Goal: Task Accomplishment & Management: Manage account settings

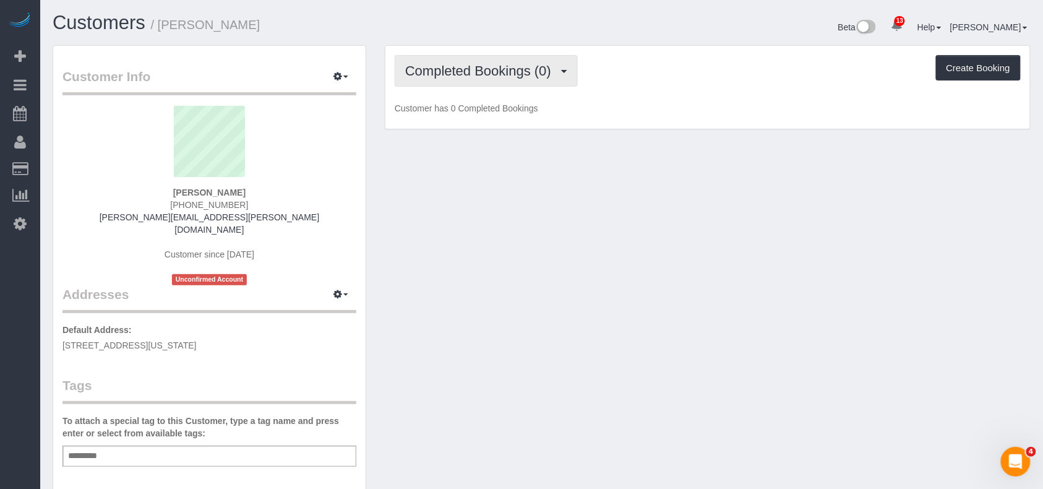
click at [522, 80] on button "Completed Bookings (0)" at bounding box center [486, 71] width 183 height 32
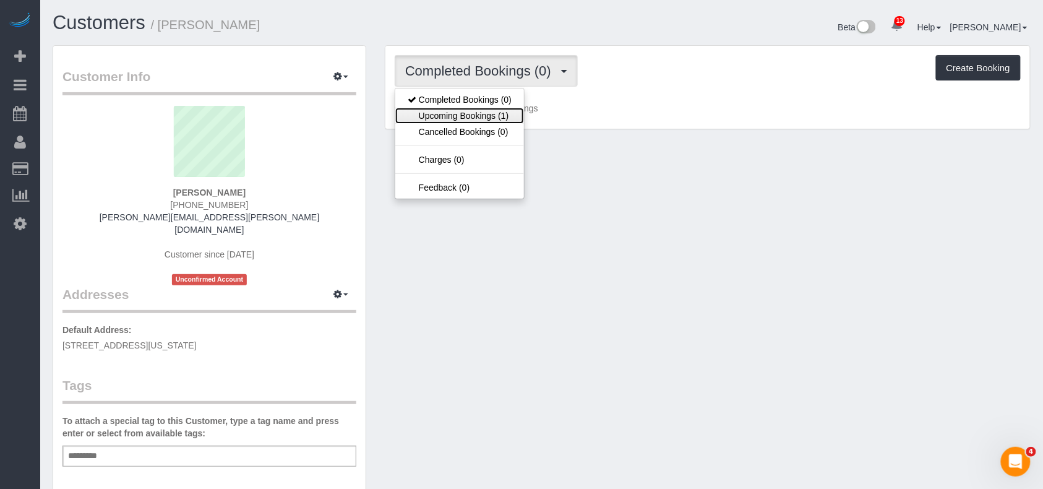
click at [501, 118] on link "Upcoming Bookings (1)" at bounding box center [459, 116] width 129 height 16
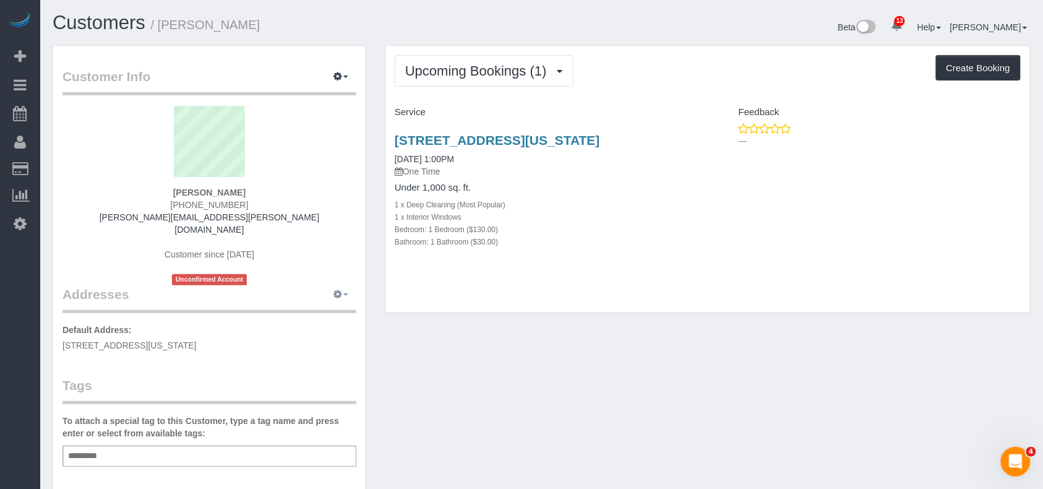
click at [340, 290] on icon "button" at bounding box center [337, 293] width 9 height 7
click at [338, 309] on button "Manage Addresses" at bounding box center [305, 317] width 100 height 17
select select "NY"
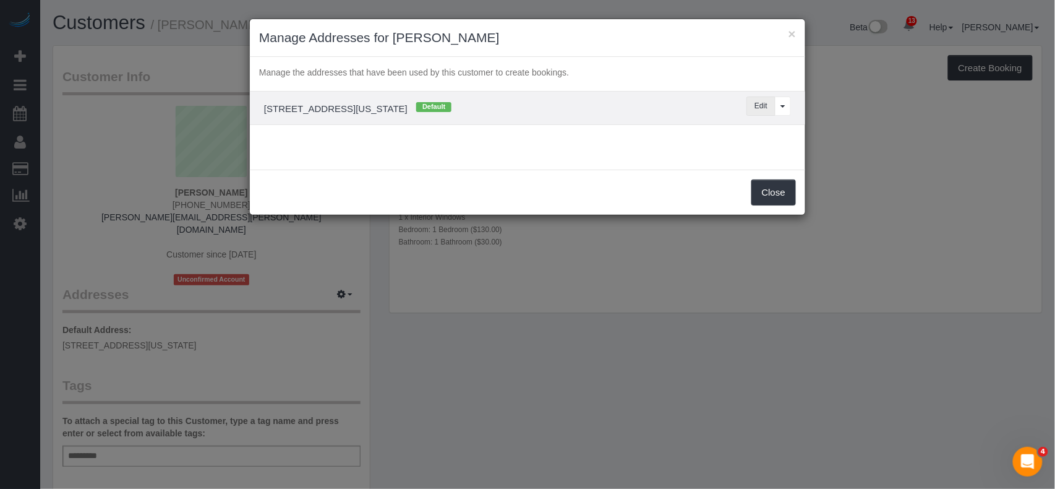
click at [755, 110] on button "Edit" at bounding box center [760, 105] width 29 height 19
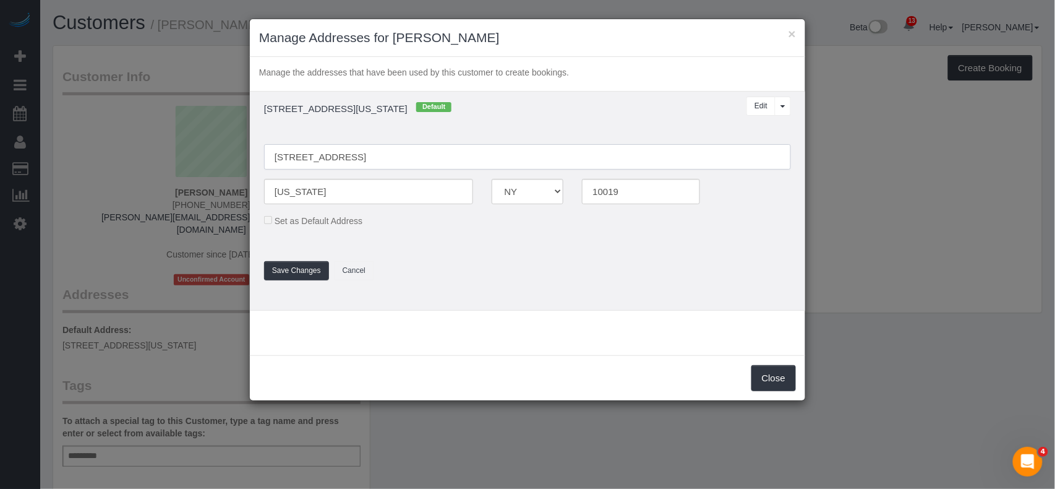
click at [406, 158] on input "555 West 59th Street, Apartment 7A" at bounding box center [527, 156] width 527 height 25
type input "555 West 59th Street, Apt 7A"
click at [315, 265] on button "Save Changes" at bounding box center [296, 270] width 65 height 19
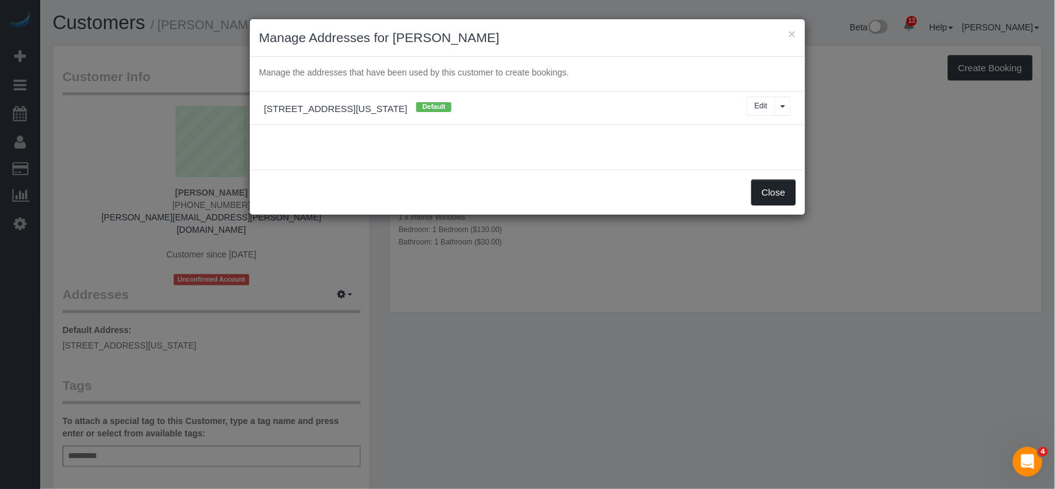
click at [772, 192] on sui-modal "× Manage Addresses for Michael Tellis Manage the addresses that have been used …" at bounding box center [527, 116] width 555 height 195
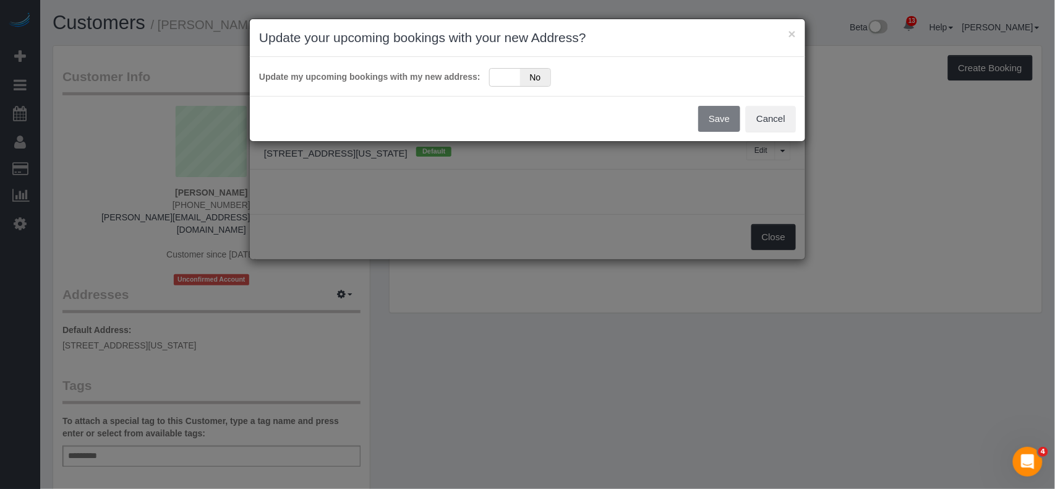
click at [757, 240] on div "× Update your upcoming bookings with your new Address? Update my upcoming booki…" at bounding box center [527, 244] width 1055 height 489
click at [497, 80] on div "Yes No" at bounding box center [520, 77] width 62 height 19
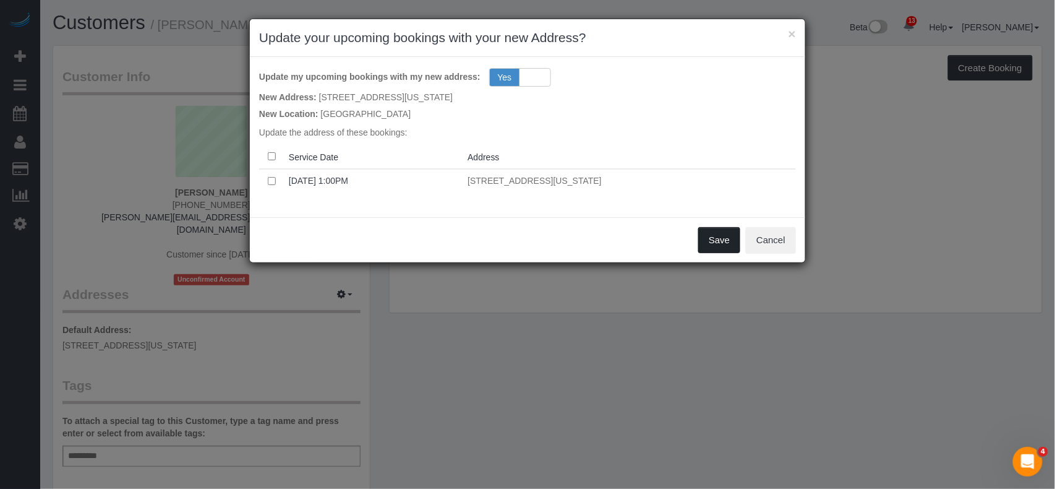
click at [731, 245] on button "Save" at bounding box center [719, 240] width 42 height 26
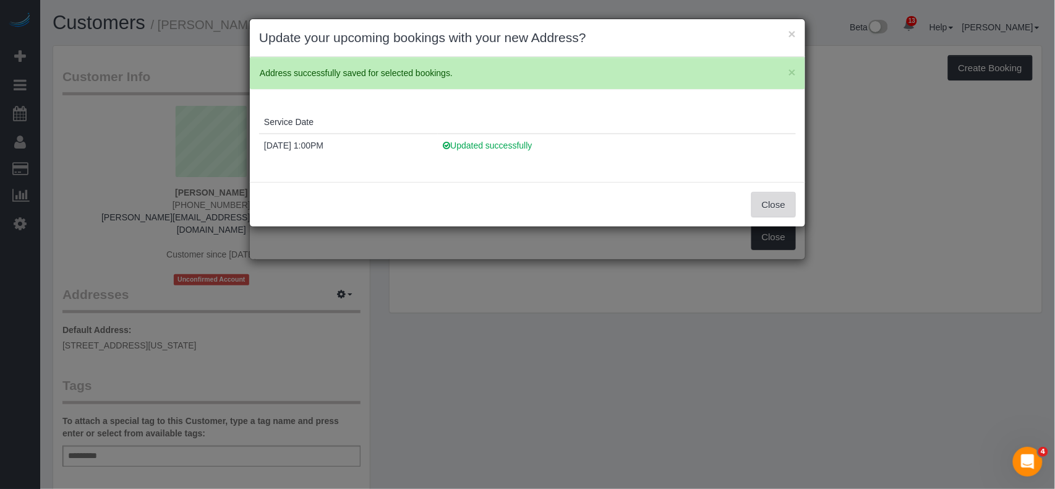
click at [768, 209] on button "Close" at bounding box center [773, 205] width 45 height 26
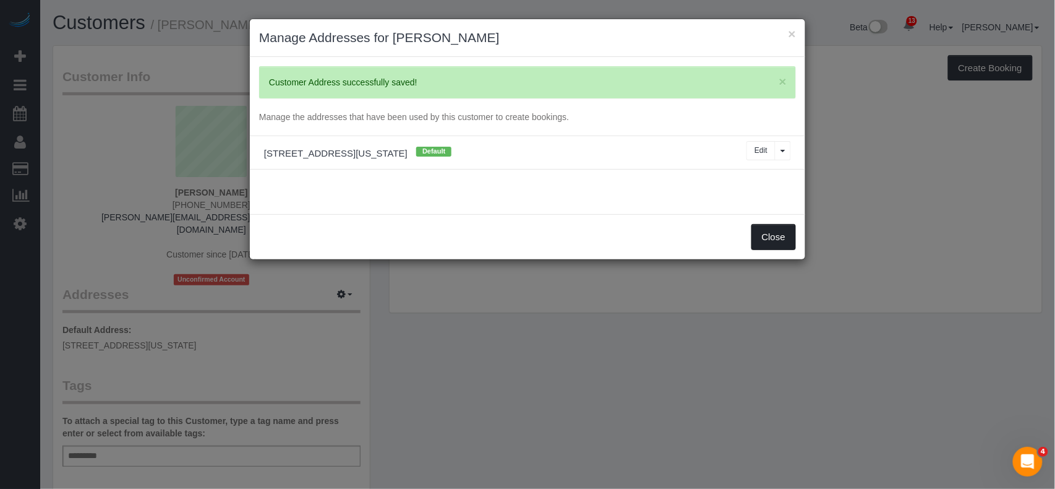
click at [766, 233] on button "Close" at bounding box center [773, 237] width 45 height 26
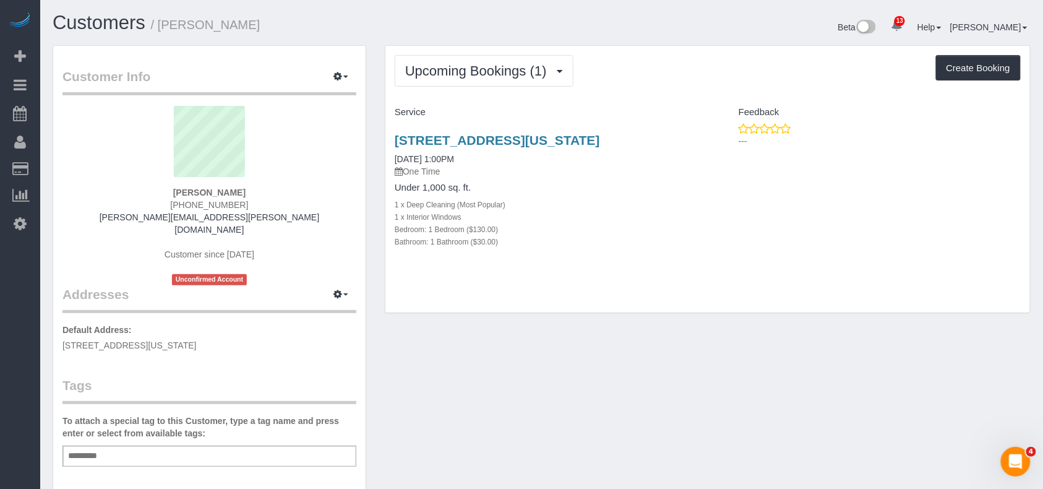
drag, startPoint x: 260, startPoint y: 332, endPoint x: 64, endPoint y: 325, distance: 195.6
click at [64, 325] on p "Default Address: 555 West 59th Street, Apt 7A, New York, NY 10019" at bounding box center [209, 337] width 294 height 28
copy span "555 West 59th Street, Apt 7A, New York, NY 10019"
click at [178, 445] on div "Add a tag" at bounding box center [209, 455] width 294 height 21
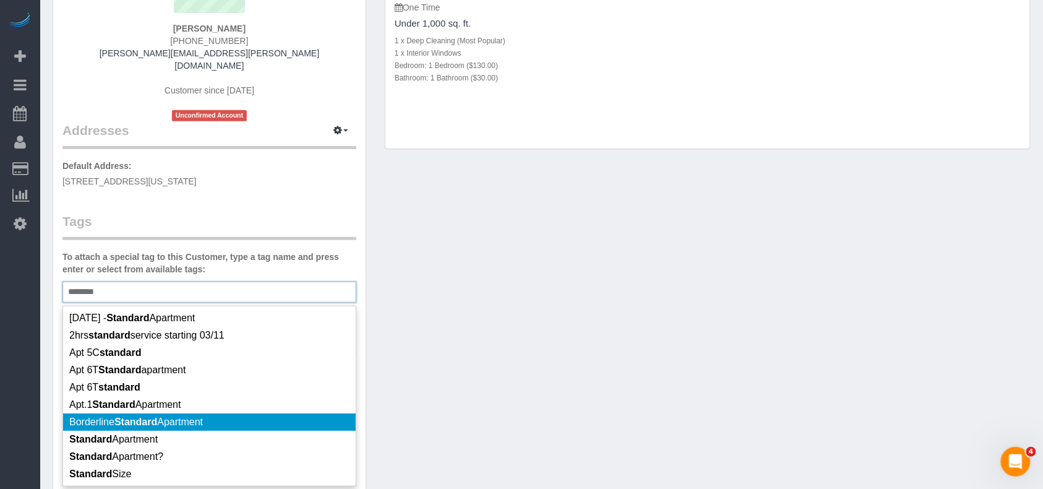
scroll to position [165, 0]
type input "********"
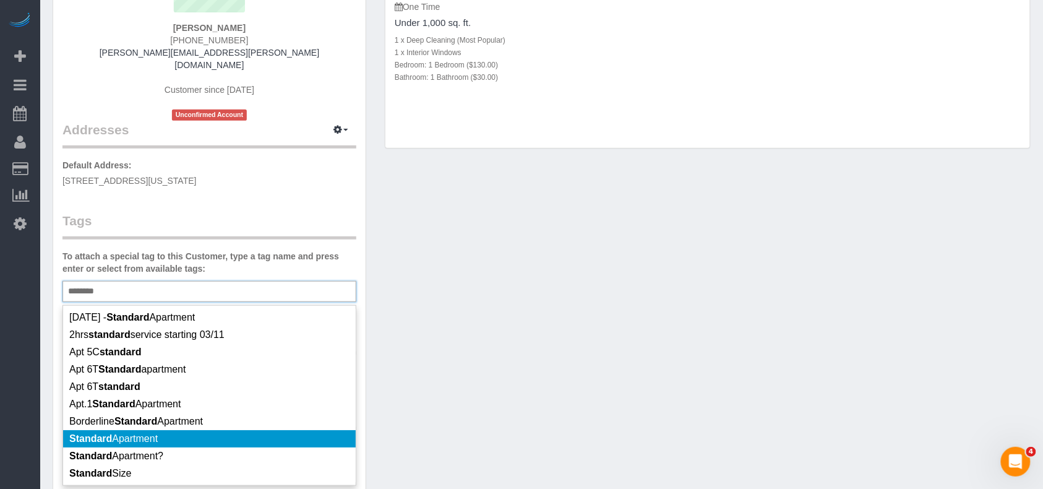
click at [190, 430] on li "Standard Apartment" at bounding box center [209, 438] width 293 height 17
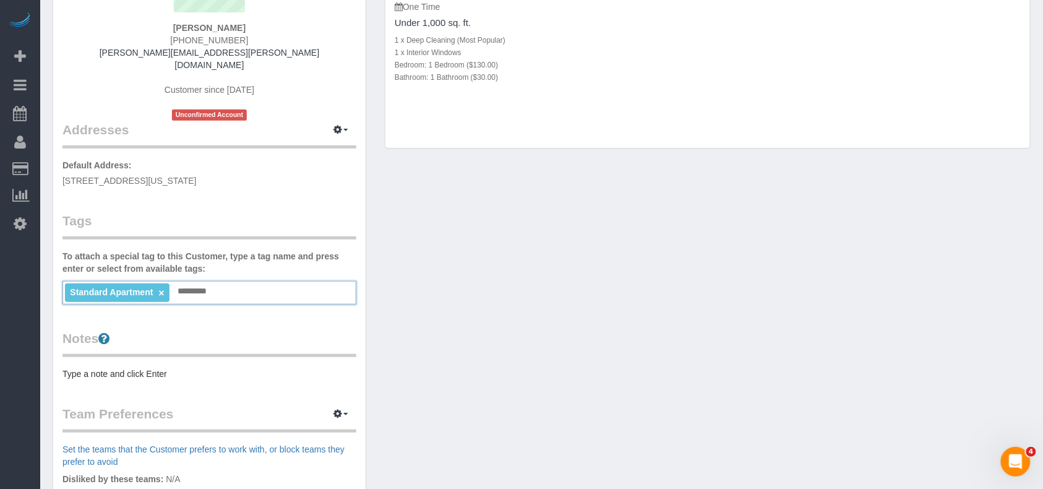
click at [156, 367] on pre "Type a note and click Enter" at bounding box center [209, 373] width 294 height 12
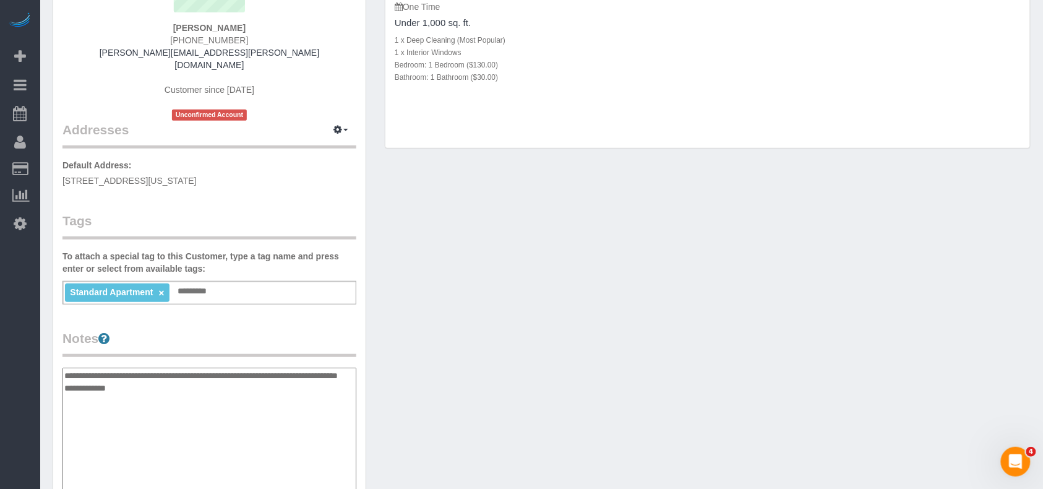
paste textarea "**** ****"
click at [65, 398] on textarea "**********" at bounding box center [209, 430] width 294 height 127
type textarea "**********"
click at [516, 344] on div "Customer Info Edit Contact Info Send Message Email Preferences Special Sales Ta…" at bounding box center [541, 362] width 996 height 962
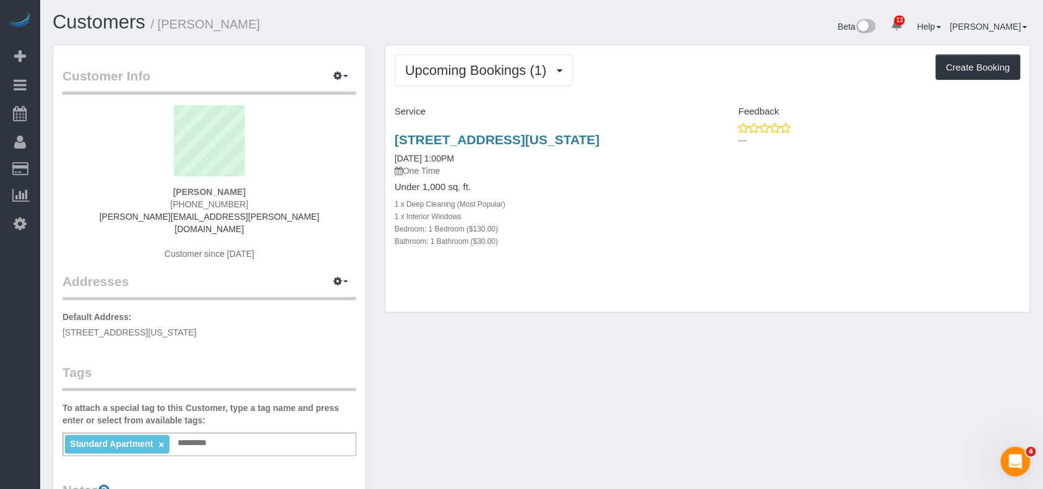
scroll to position [0, 0]
click at [510, 140] on link "555 West 59th Street, Apt 7a, New York, NY 10019" at bounding box center [497, 140] width 205 height 14
click at [189, 436] on input "text" at bounding box center [195, 443] width 42 height 16
type input "*******"
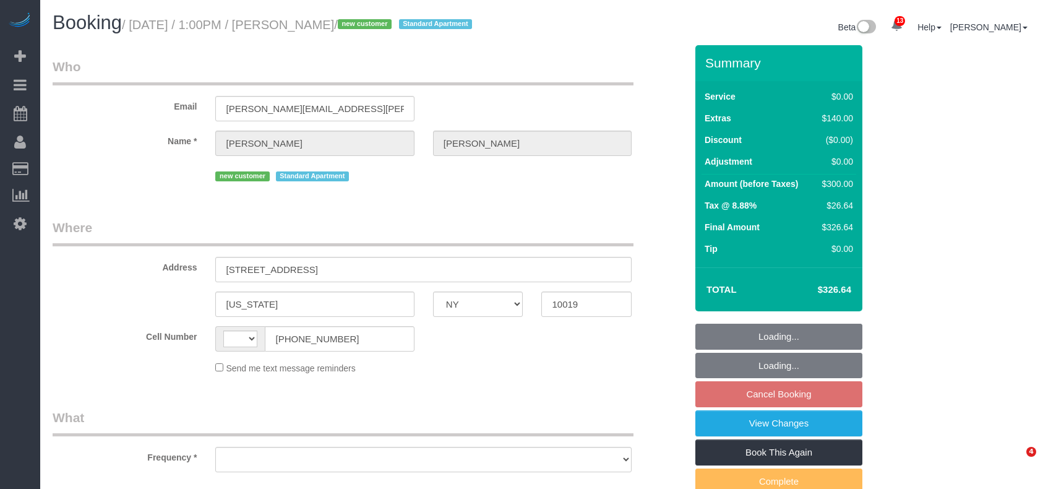
select select "NY"
select select "string:[GEOGRAPHIC_DATA]"
select select "object:1385"
select select "1"
select select "number:89"
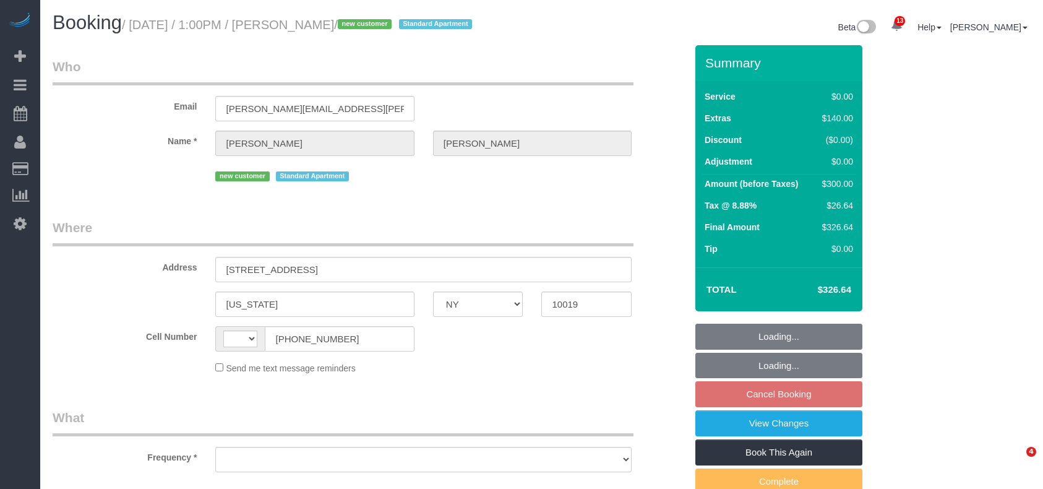
select select "number:90"
select select "number:14"
select select "number:5"
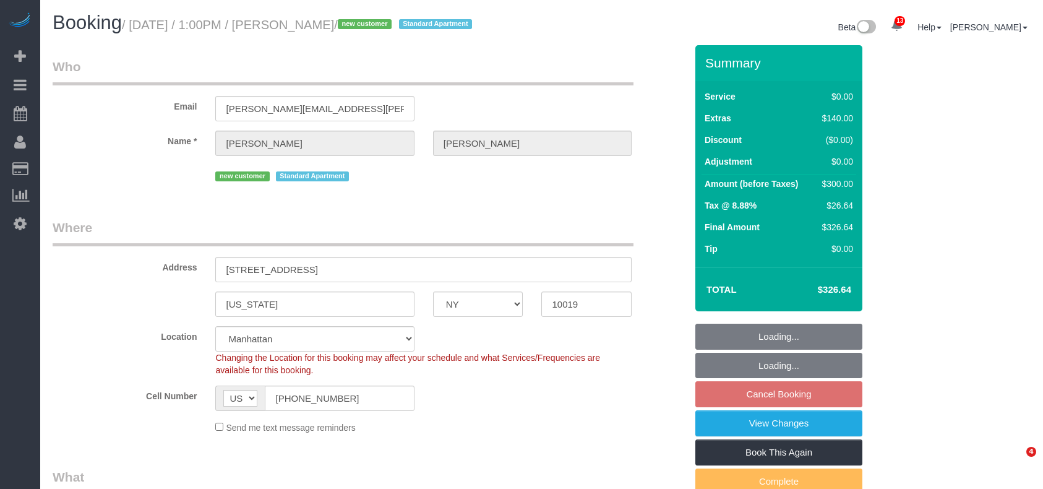
select select "string:stripe-pm_1S415Y4VGloSiKo7QmQBodpY"
select select "spot6"
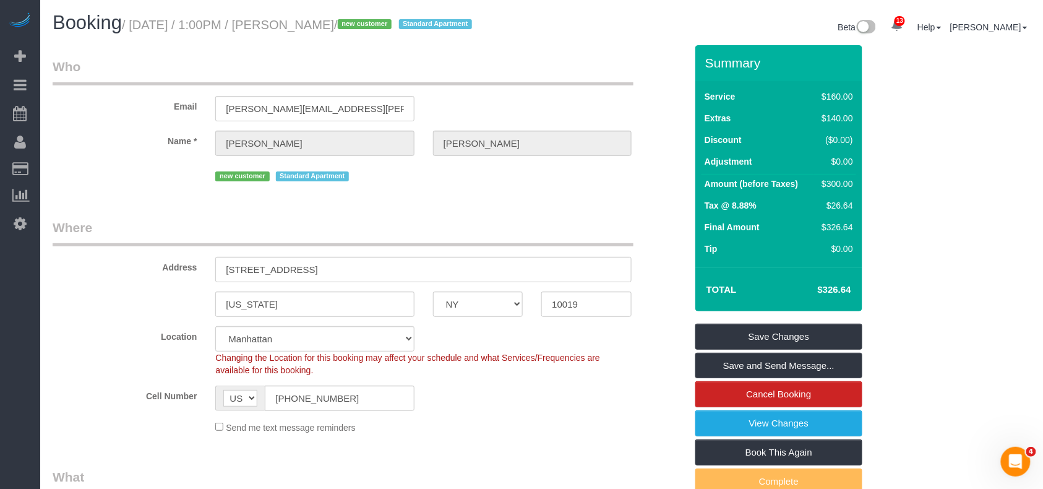
drag, startPoint x: 384, startPoint y: 23, endPoint x: 308, endPoint y: 23, distance: 76.1
click at [308, 23] on small "/ September 09, 2025 / 1:00PM / Michael Tellis / new customer Standard Apartment" at bounding box center [299, 25] width 354 height 14
drag, startPoint x: 310, startPoint y: 23, endPoint x: 385, endPoint y: 25, distance: 74.3
click at [385, 25] on small "/ September 09, 2025 / 1:00PM / Michael Tellis / new customer Standard Apartment" at bounding box center [299, 25] width 354 height 14
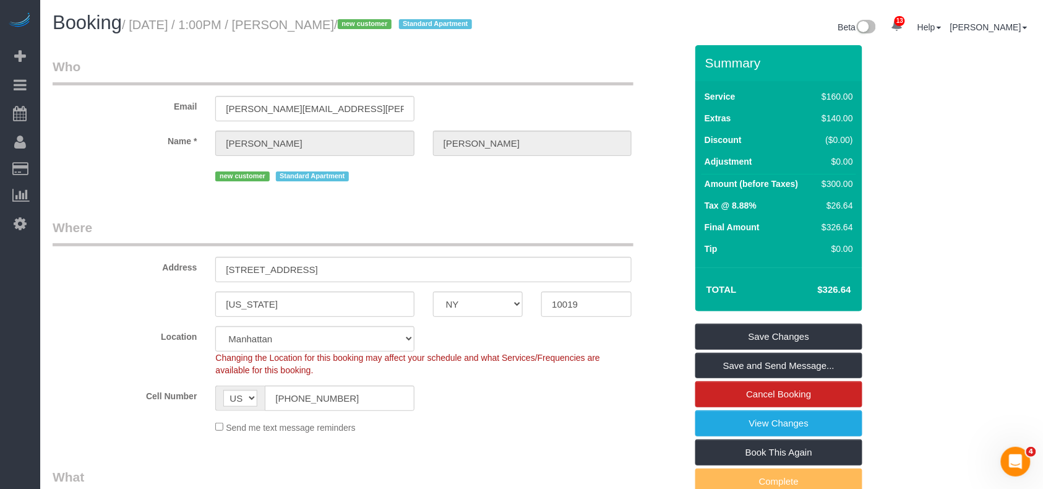
copy small "Michael Tellis"
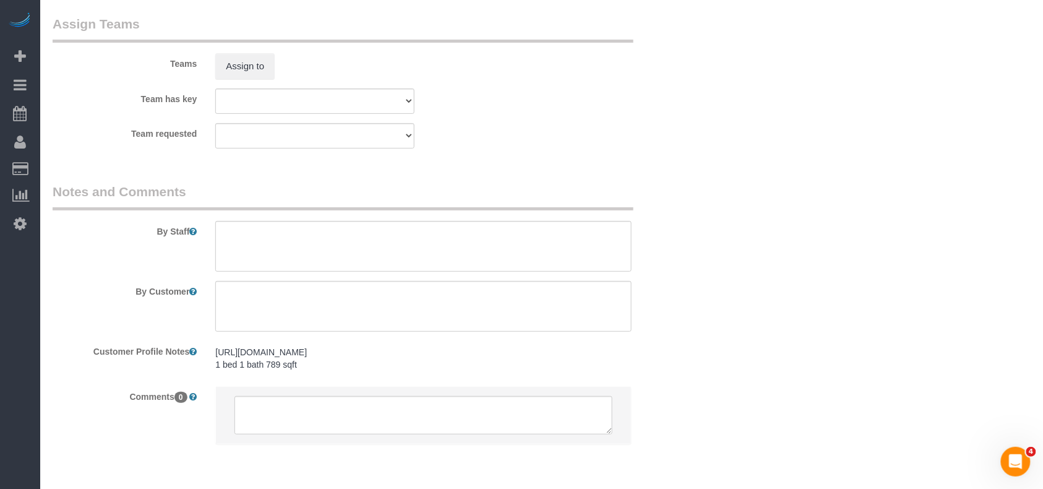
scroll to position [1686, 0]
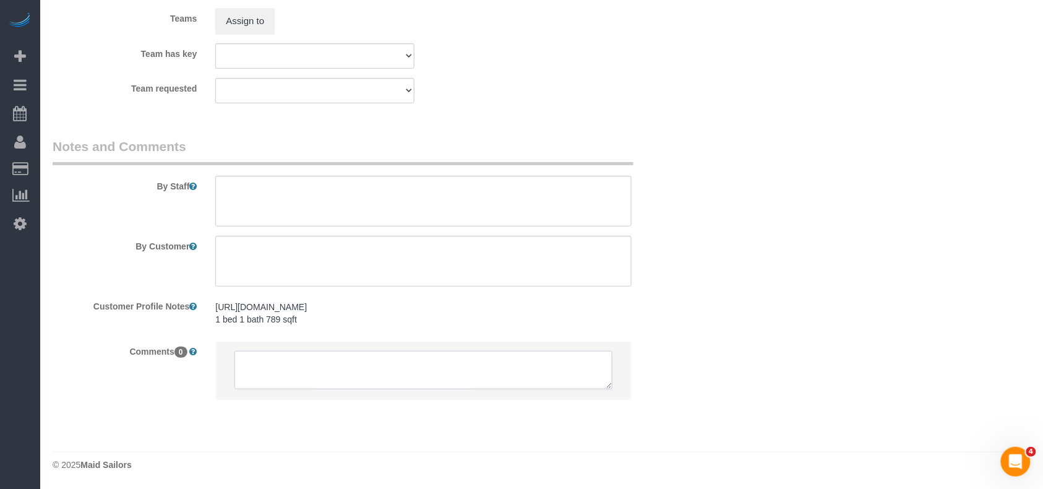
click at [282, 365] on textarea at bounding box center [423, 370] width 378 height 38
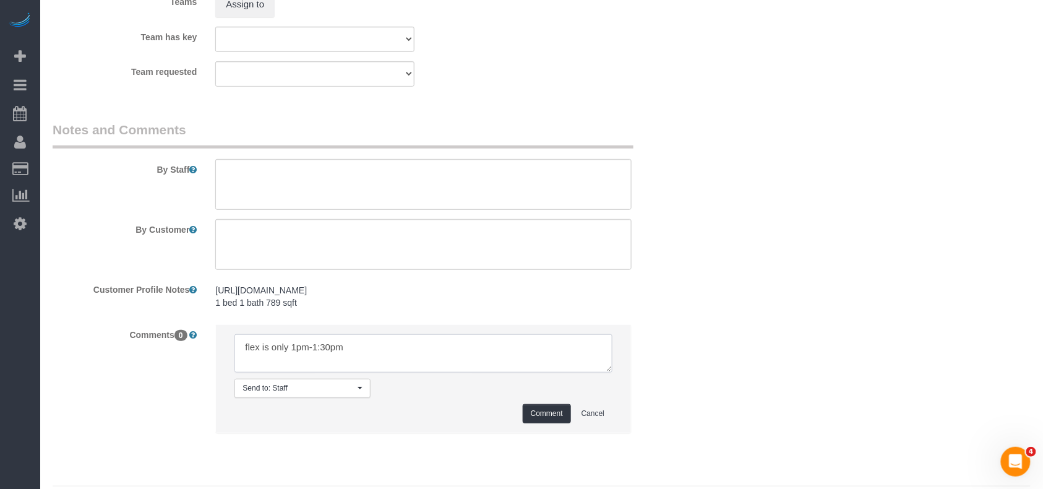
type textarea "flex is only 1pm-1:30pm"
click at [547, 423] on button "Comment" at bounding box center [547, 413] width 48 height 19
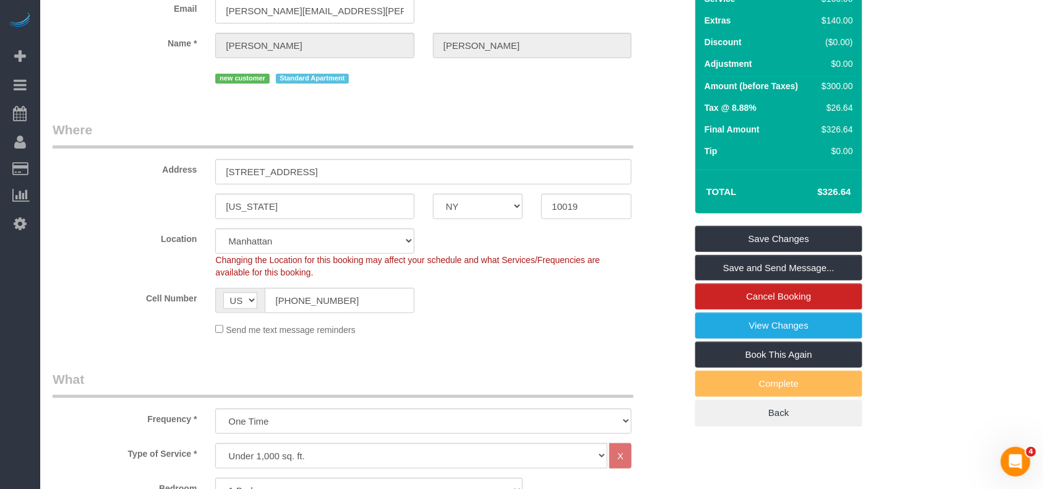
scroll to position [37, 0]
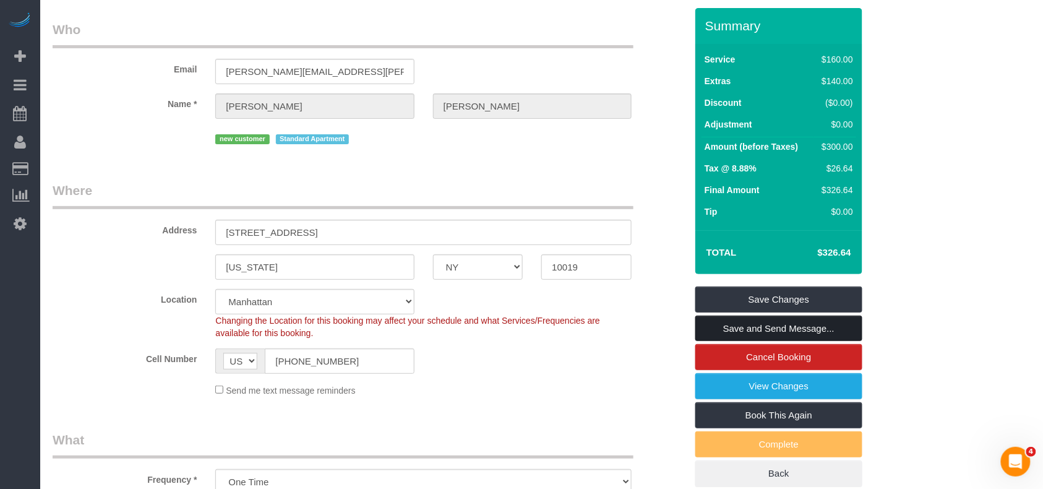
click at [727, 341] on link "Save and Send Message..." at bounding box center [778, 328] width 167 height 26
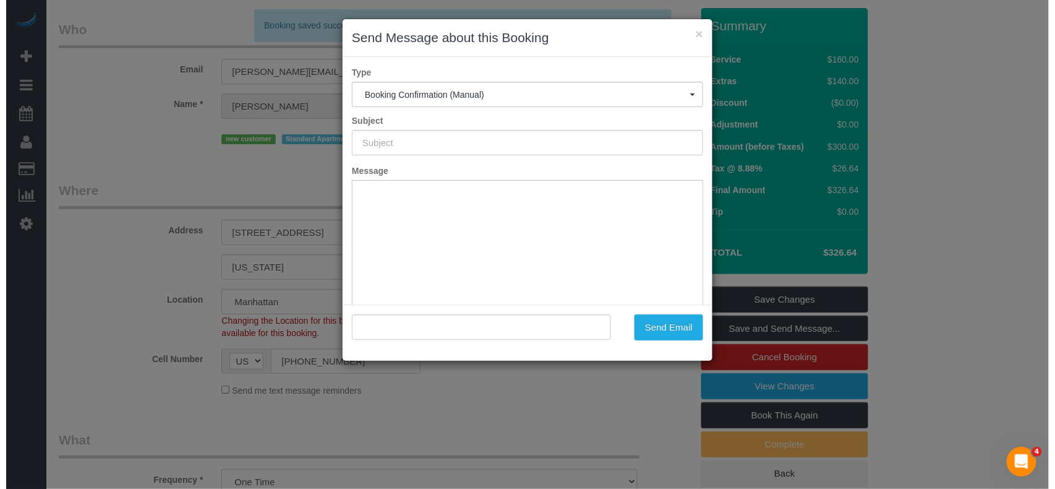
scroll to position [16, 0]
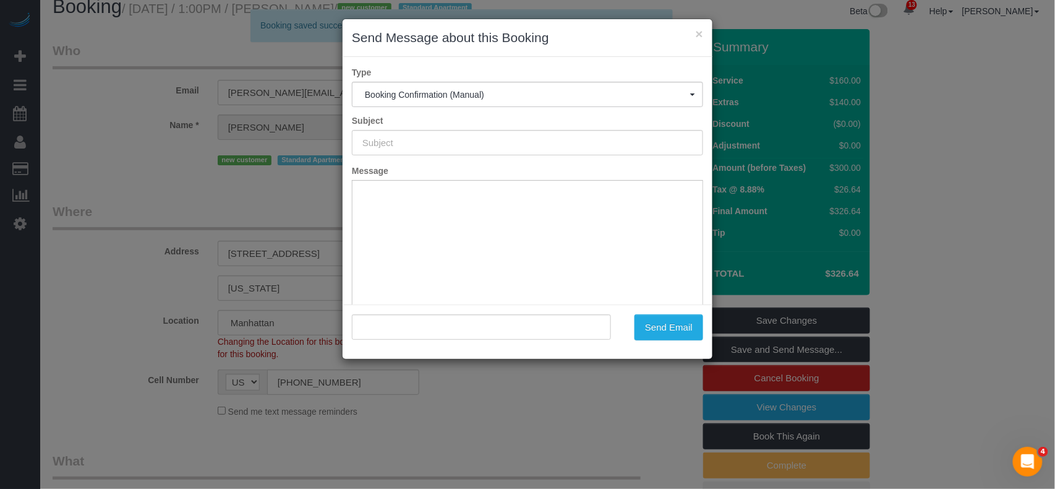
type input "Cleaning Confirmed for 09/09/2025 at 1:00pm"
type input ""Michael Tellis" <mike.tellis@gmail.com>"
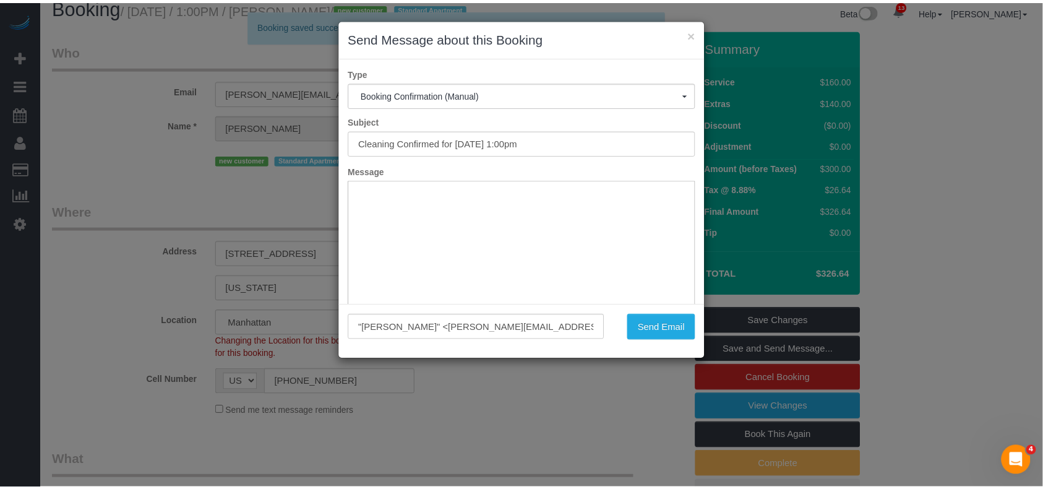
scroll to position [0, 0]
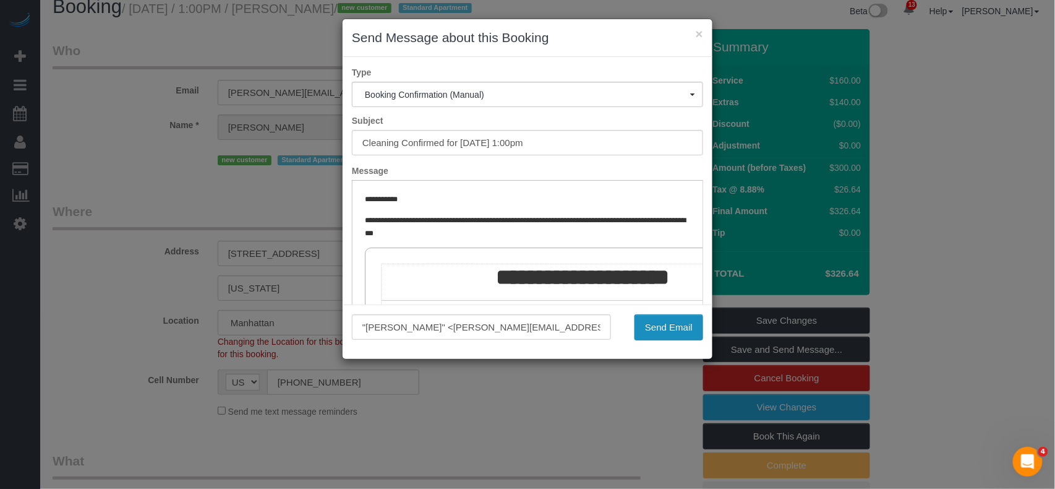
click at [649, 325] on button "Send Email" at bounding box center [669, 327] width 69 height 26
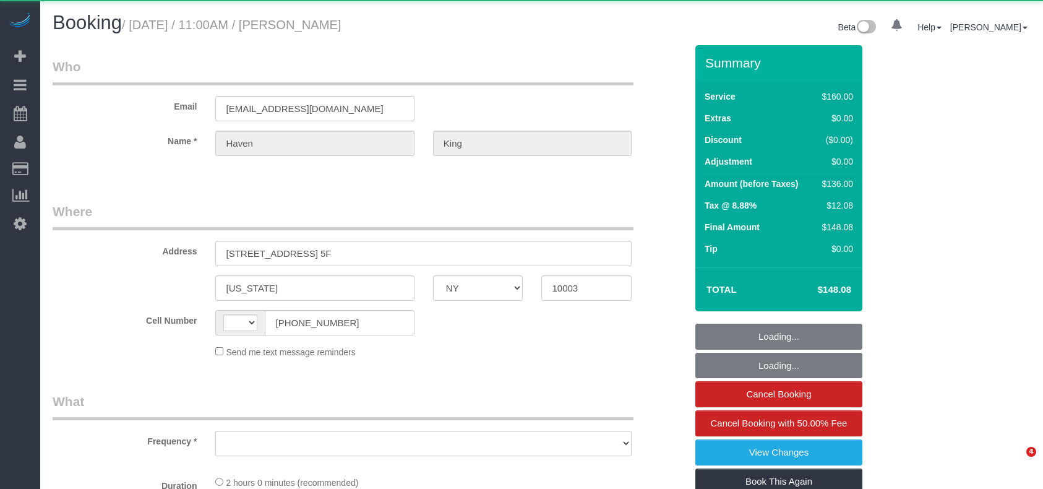
select select "NY"
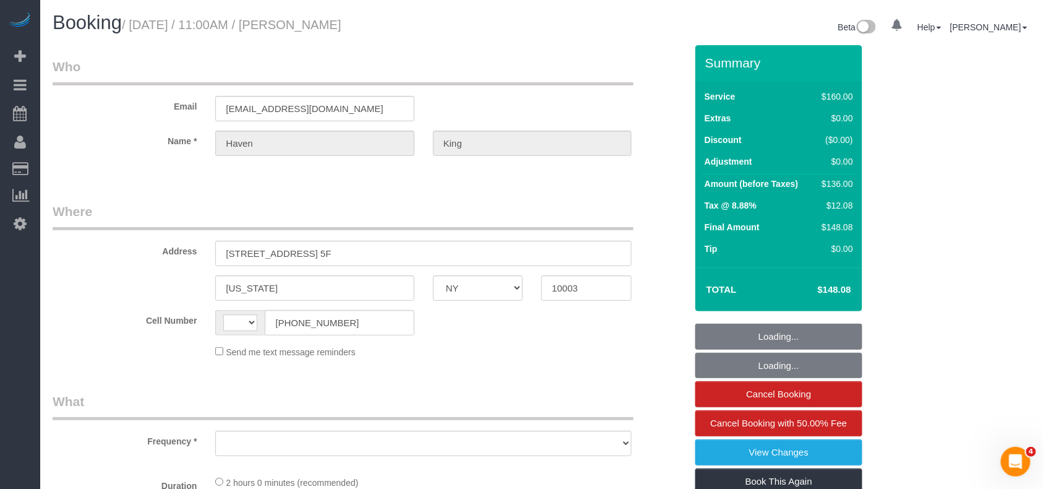
select select "string:[GEOGRAPHIC_DATA]"
select select "object:732"
select select "string:stripe-pm_1RUCwW4VGloSiKo73LZshwpy"
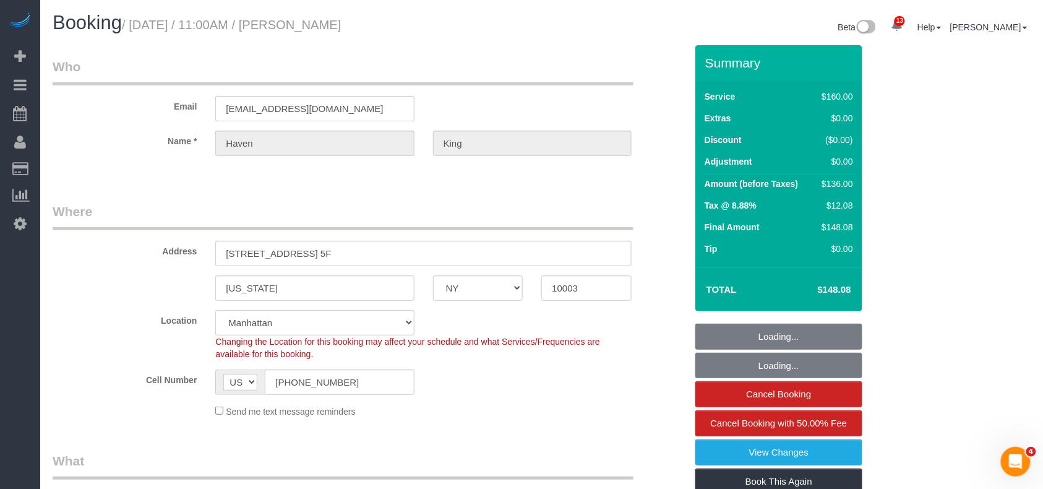
select select "number:59"
select select "number:73"
select select "number:15"
select select "number:6"
select select "spot1"
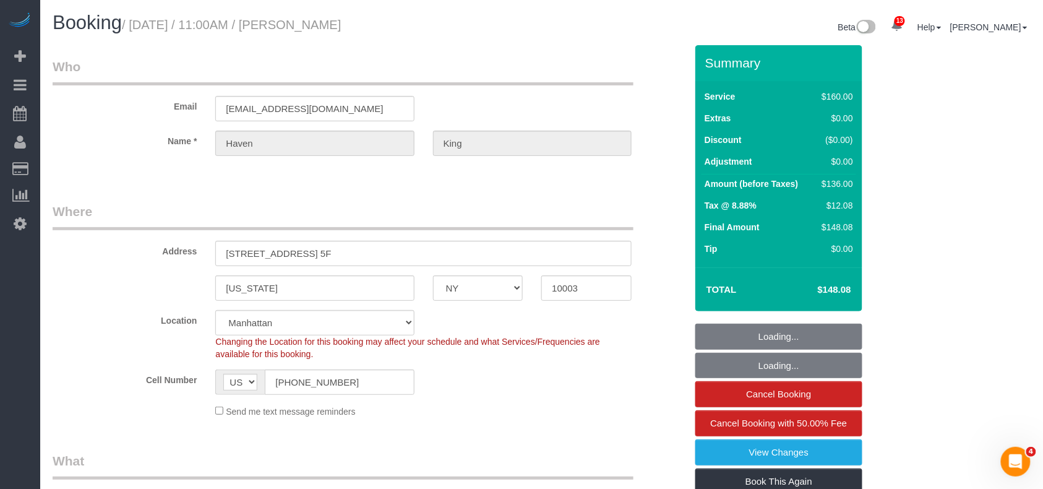
select select "object:1372"
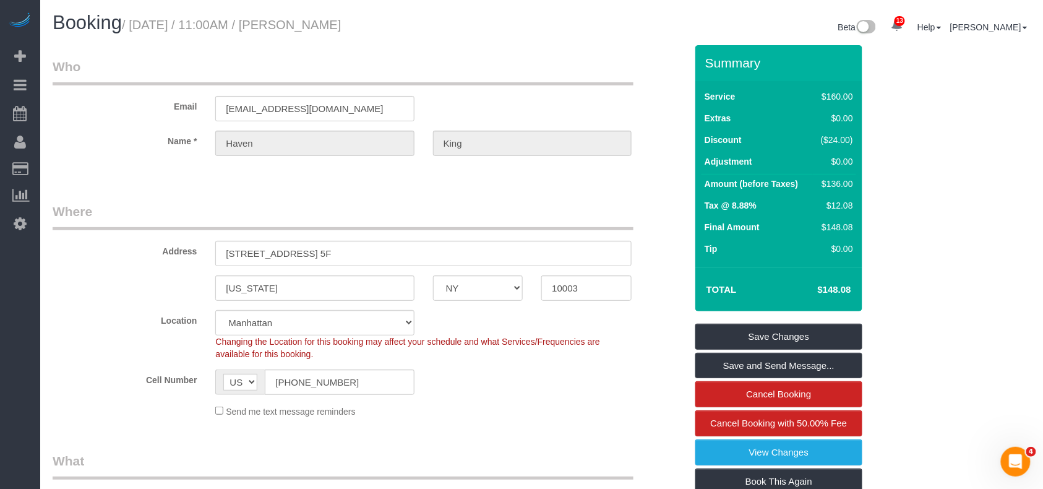
drag, startPoint x: 197, startPoint y: 25, endPoint x: 134, endPoint y: 26, distance: 62.5
click at [134, 26] on h1 "Booking / [DATE] / 11:00AM / Haven King" at bounding box center [293, 22] width 480 height 21
